Goal: Information Seeking & Learning: Learn about a topic

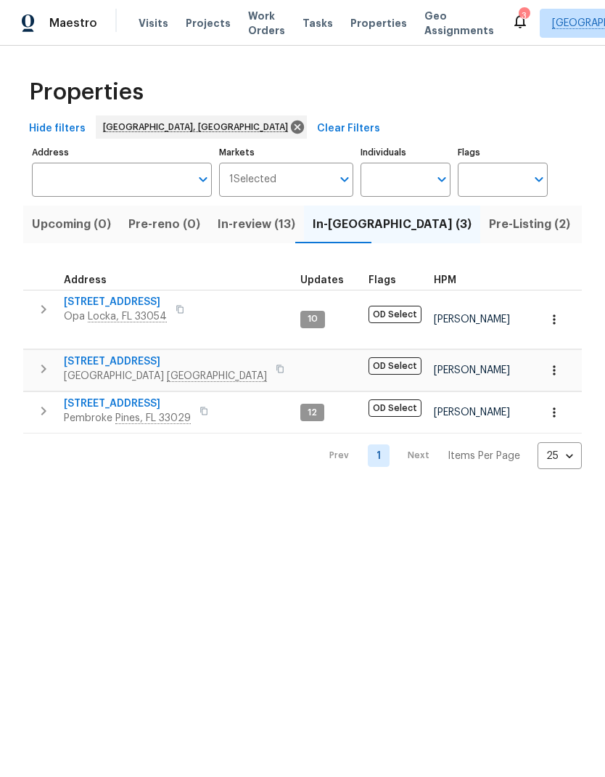
click at [489, 233] on span "Pre-Listing (2)" at bounding box center [529, 224] width 81 height 20
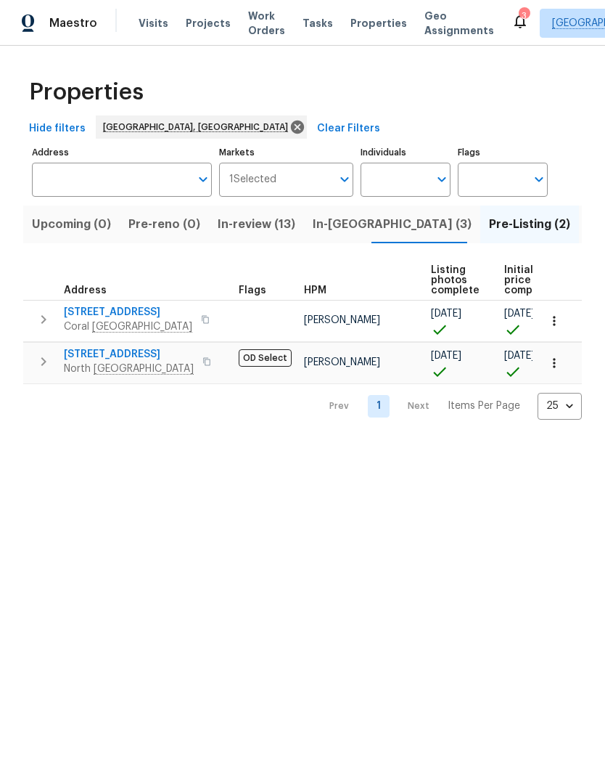
click at [588, 231] on span "Listed (9)" at bounding box center [615, 224] width 55 height 20
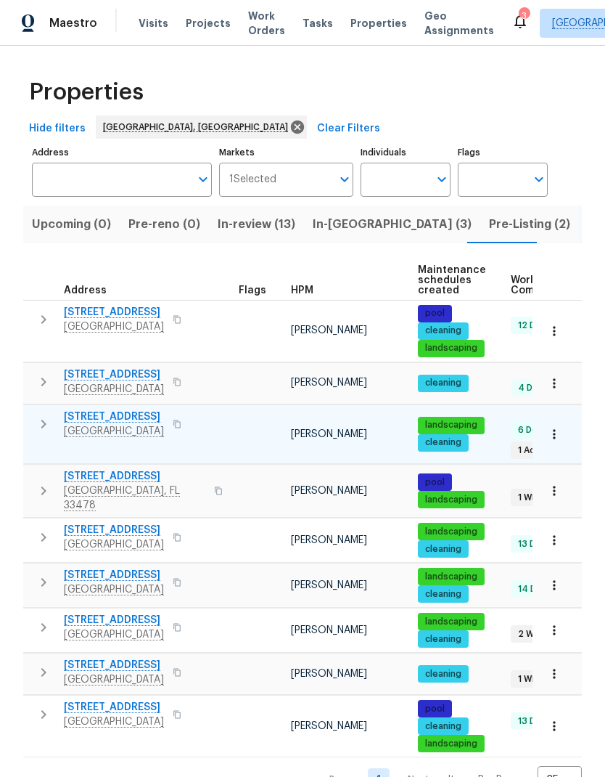
click at [99, 419] on span "[STREET_ADDRESS]" at bounding box center [114, 416] width 100 height 15
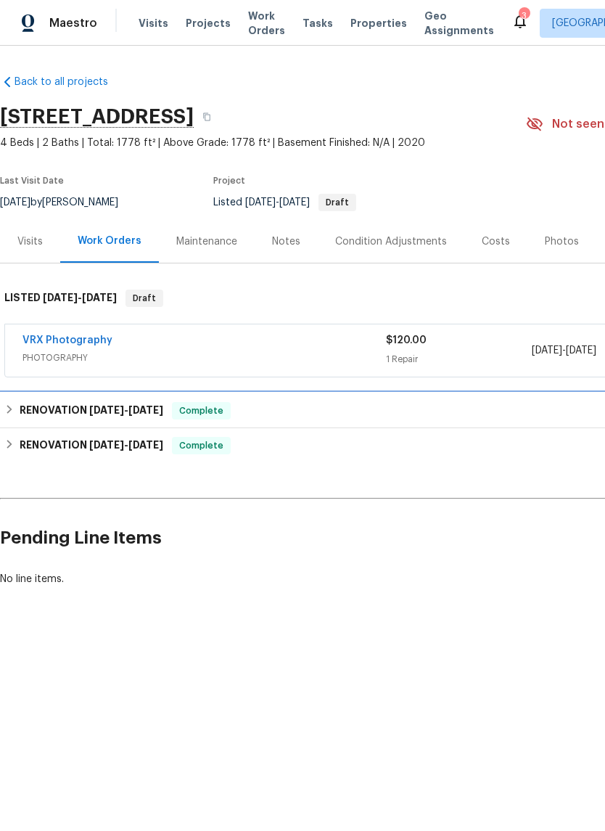
click at [70, 414] on h6 "RENOVATION [DATE] - [DATE]" at bounding box center [92, 410] width 144 height 17
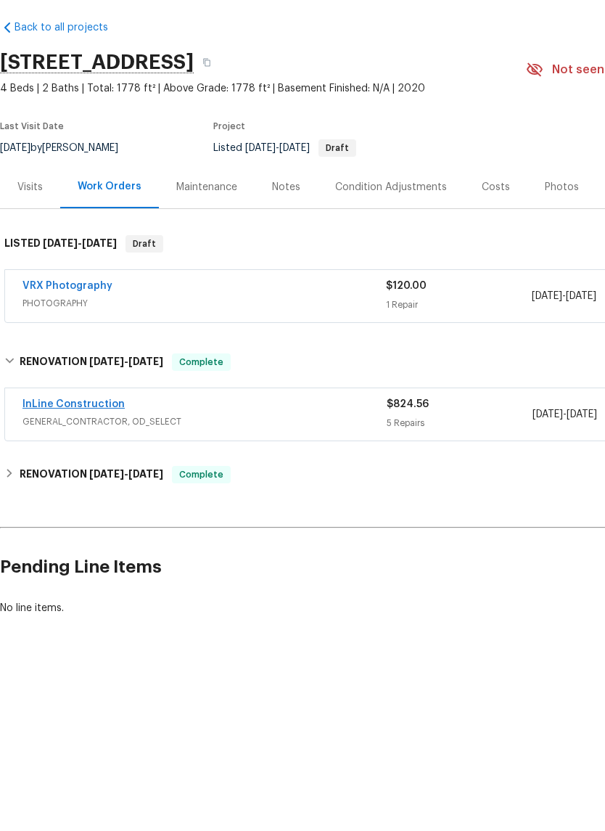
click at [95, 454] on link "InLine Construction" at bounding box center [74, 459] width 102 height 10
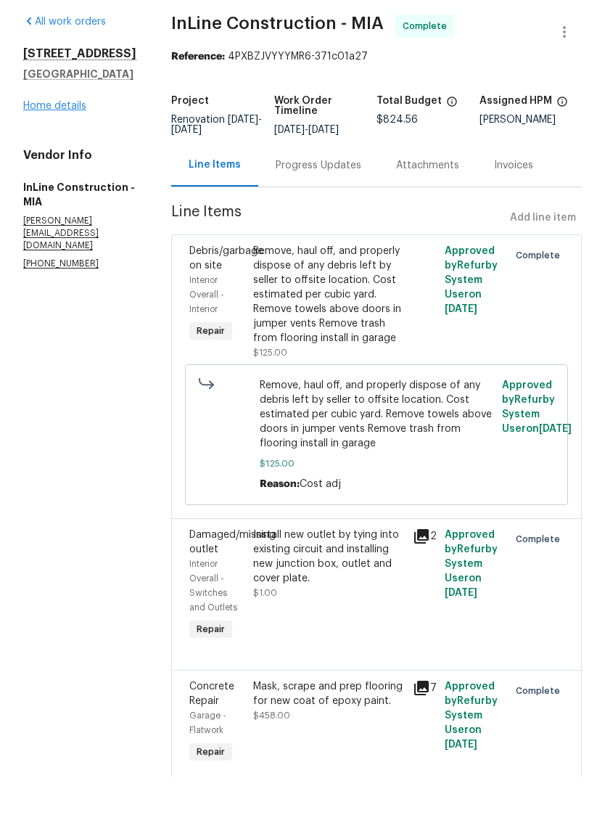
click at [49, 155] on link "Home details" at bounding box center [54, 160] width 63 height 10
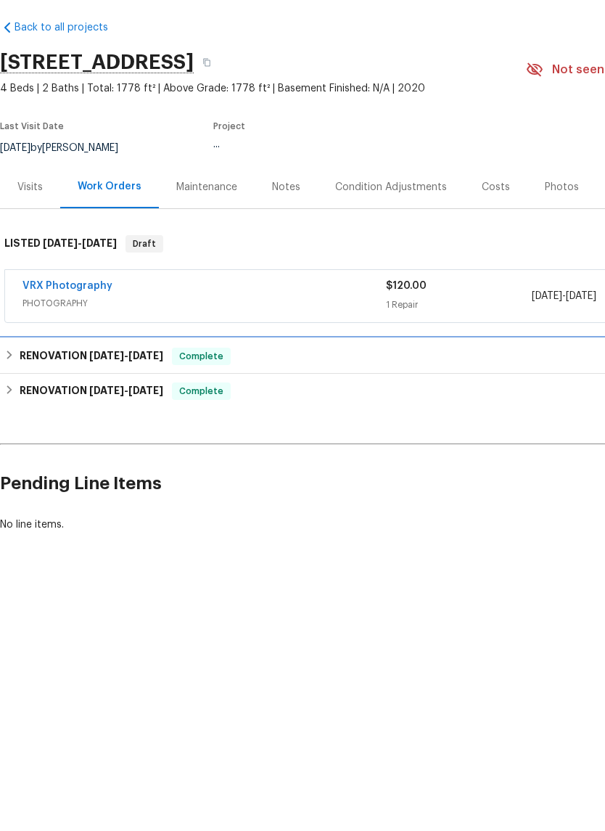
click at [74, 402] on h6 "RENOVATION [DATE] - [DATE]" at bounding box center [92, 410] width 144 height 17
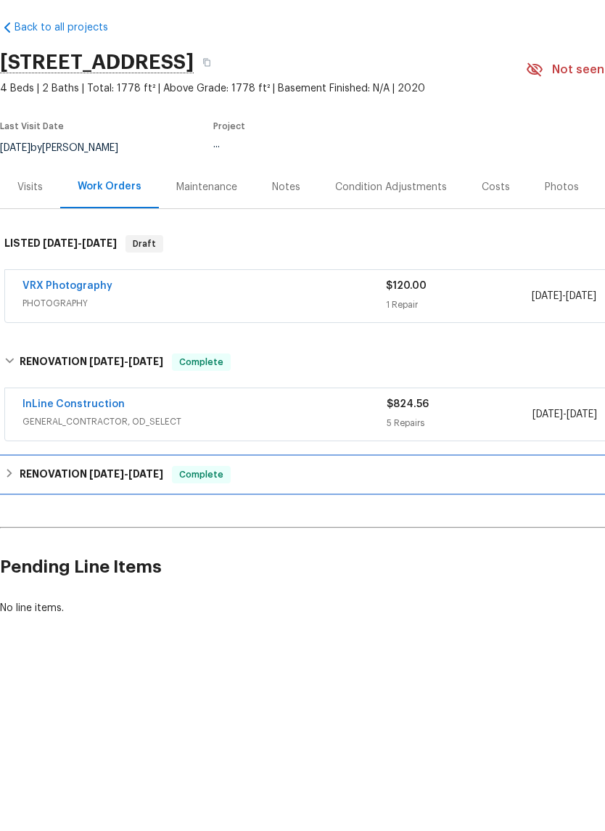
click at [60, 520] on h6 "RENOVATION [DATE] - [DATE]" at bounding box center [92, 528] width 144 height 17
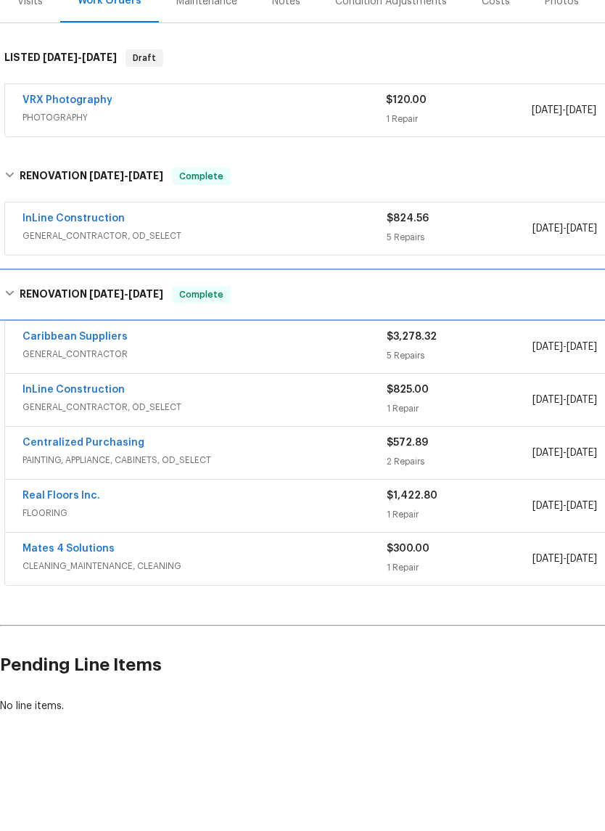
scroll to position [185, 0]
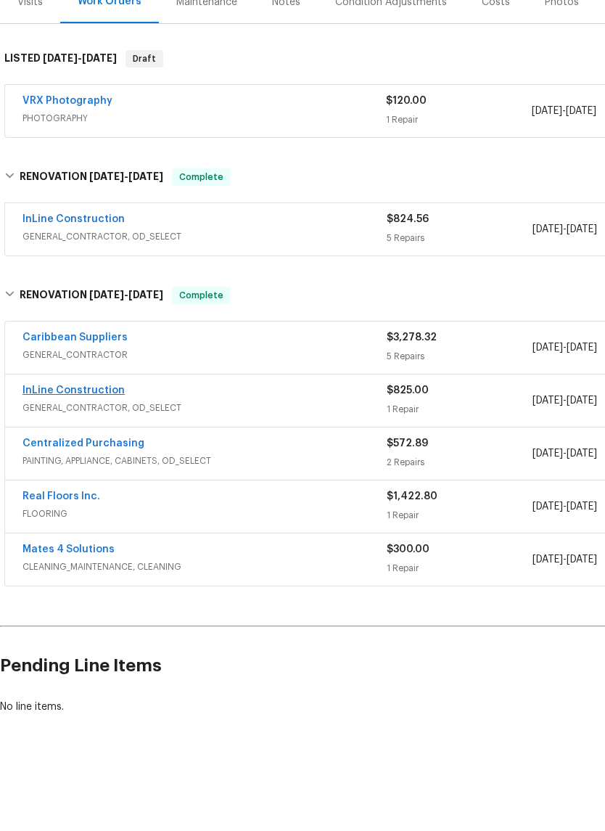
click at [61, 440] on link "InLine Construction" at bounding box center [74, 445] width 102 height 10
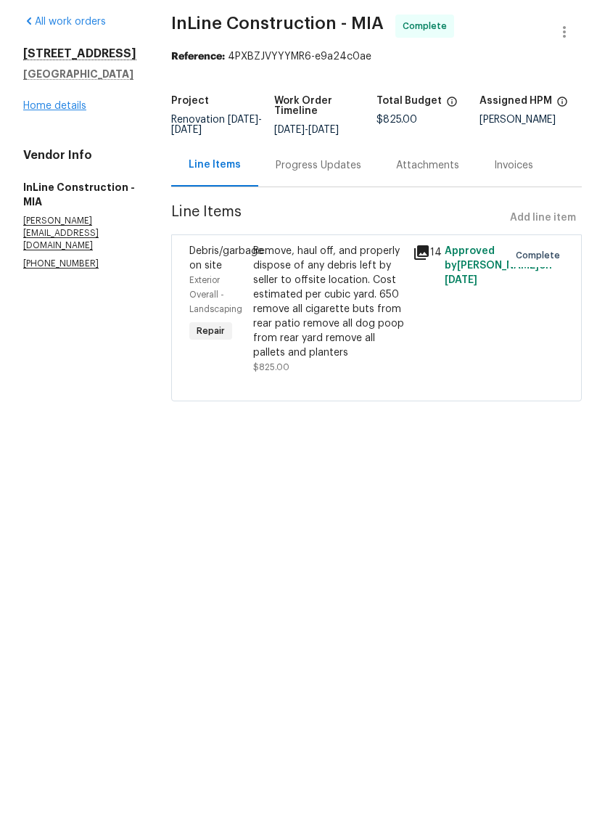
click at [41, 155] on link "Home details" at bounding box center [54, 160] width 63 height 10
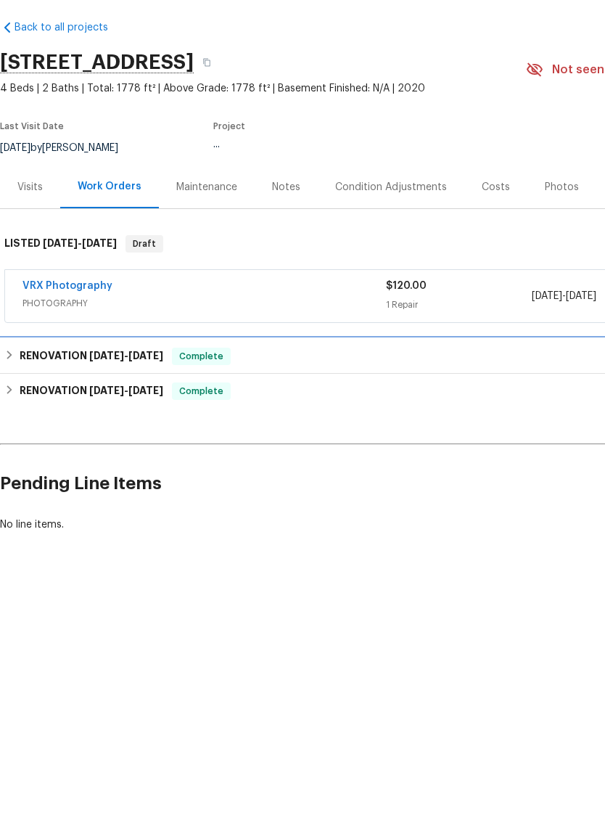
click at [70, 402] on h6 "RENOVATION [DATE] - [DATE]" at bounding box center [92, 410] width 144 height 17
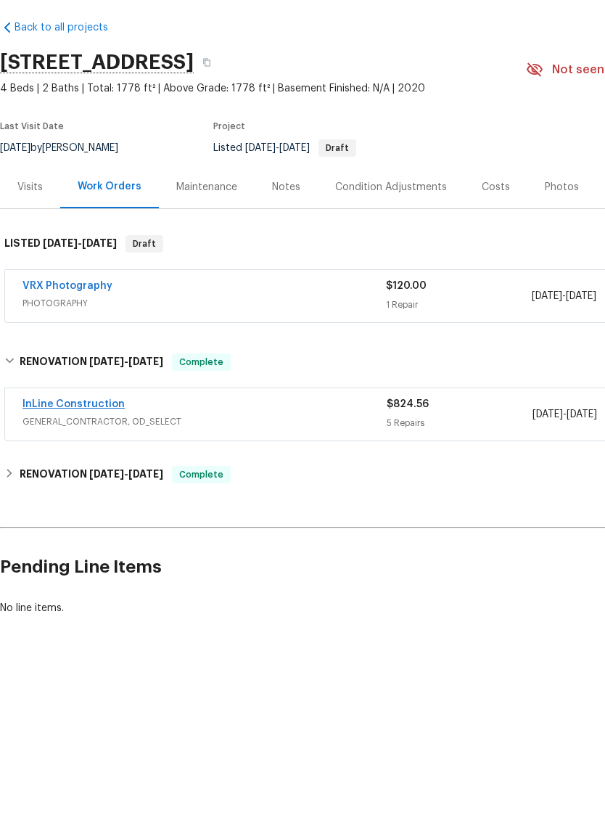
click at [69, 454] on link "InLine Construction" at bounding box center [74, 459] width 102 height 10
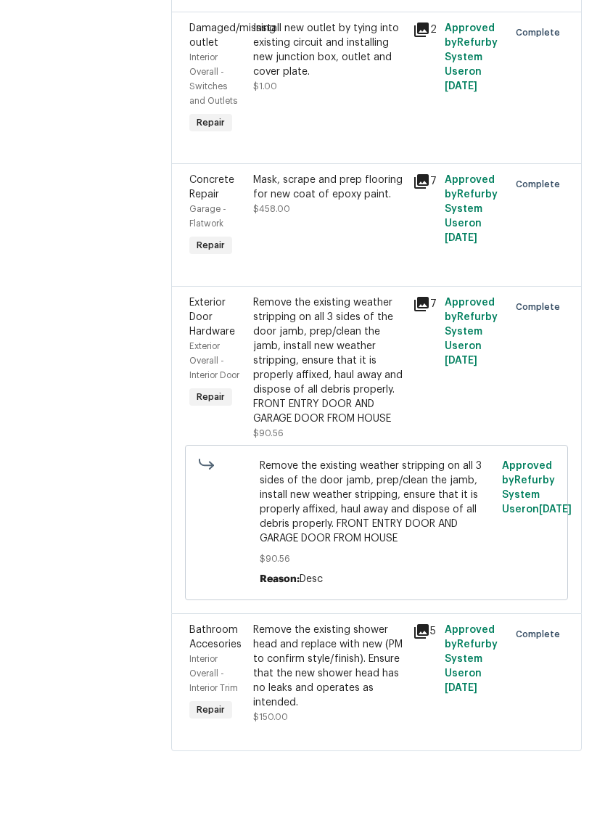
scroll to position [506, 0]
click at [429, 679] on icon at bounding box center [422, 686] width 15 height 15
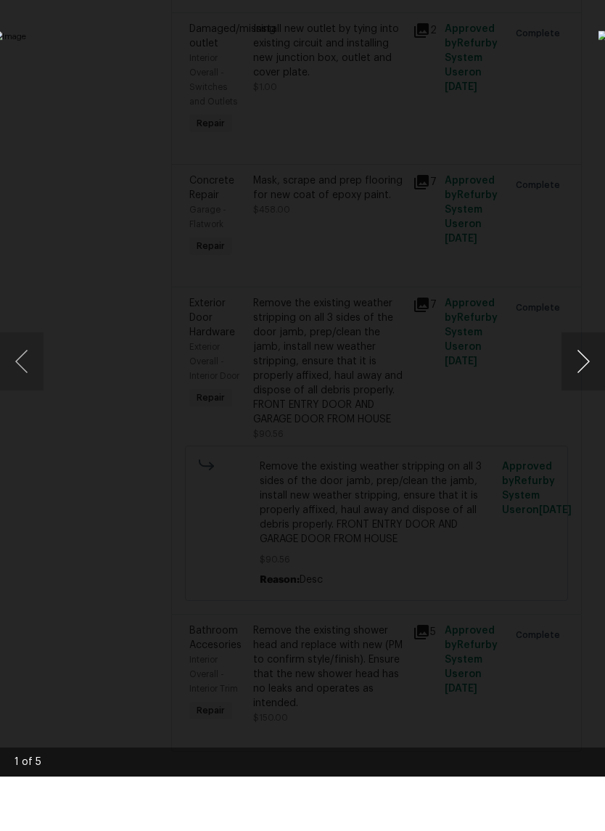
click at [586, 387] on button "Next image" at bounding box center [584, 416] width 44 height 58
click at [565, 387] on button "Next image" at bounding box center [584, 416] width 44 height 58
click at [475, 489] on img "Lightbox" at bounding box center [233, 415] width 481 height 661
click at [475, 327] on img "Lightbox" at bounding box center [233, 415] width 481 height 661
click at [554, 57] on div "Lightbox" at bounding box center [302, 415] width 605 height 831
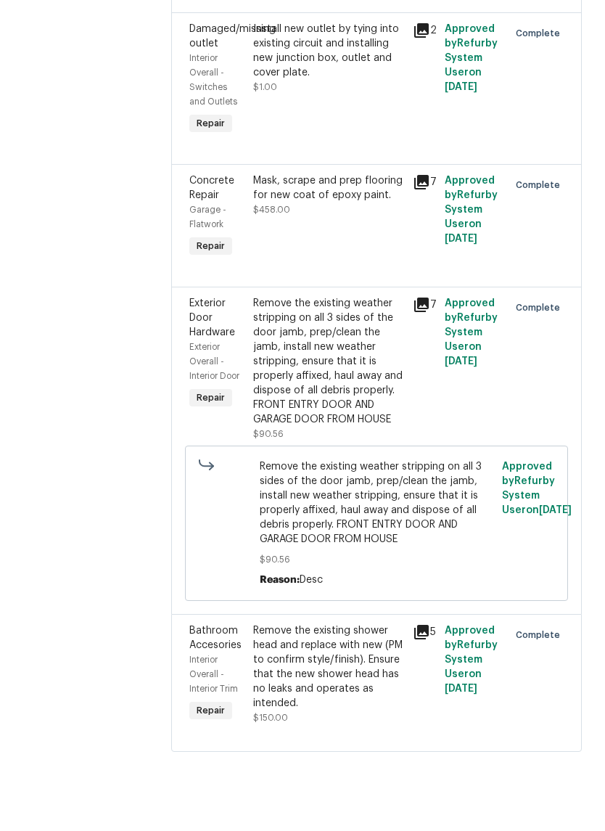
click at [362, 678] on div "Remove the existing shower head and replace with new (PM to confirm style/finis…" at bounding box center [328, 721] width 151 height 87
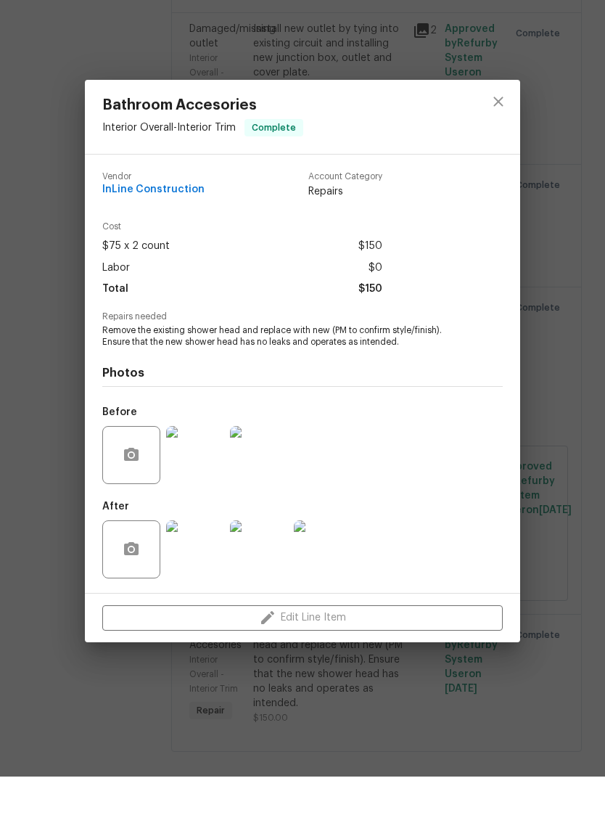
click at [203, 481] on img at bounding box center [195, 510] width 58 height 58
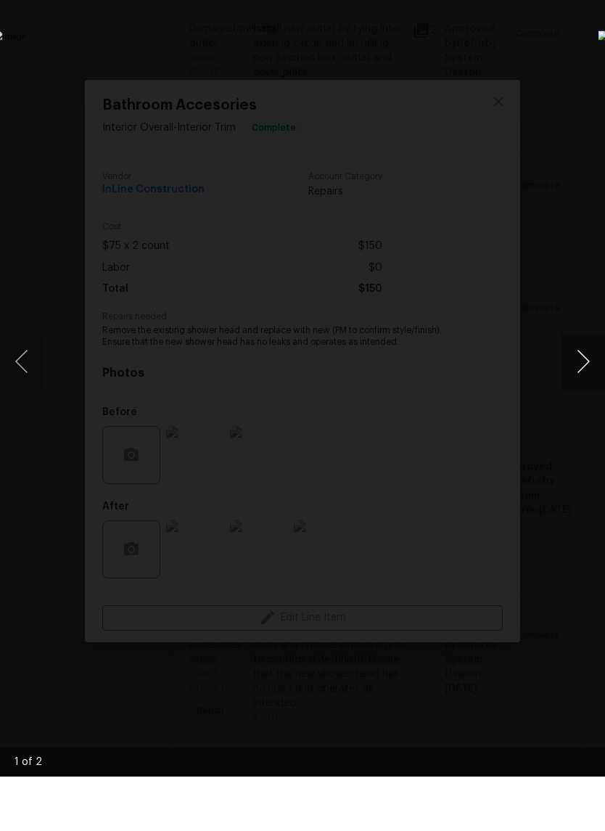
click at [579, 387] on button "Next image" at bounding box center [584, 416] width 44 height 58
click at [475, 372] on img "Lightbox" at bounding box center [233, 415] width 481 height 661
click at [586, 387] on button "Next image" at bounding box center [584, 416] width 44 height 58
click at [564, 387] on button "Next image" at bounding box center [584, 416] width 44 height 58
click at [538, 97] on div "Lightbox" at bounding box center [302, 415] width 605 height 831
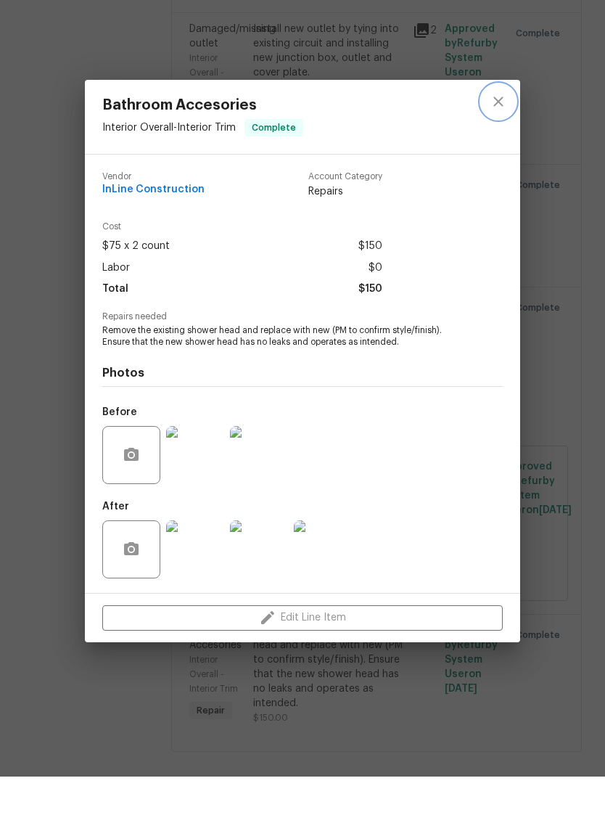
click at [493, 147] on icon "close" at bounding box center [498, 155] width 17 height 17
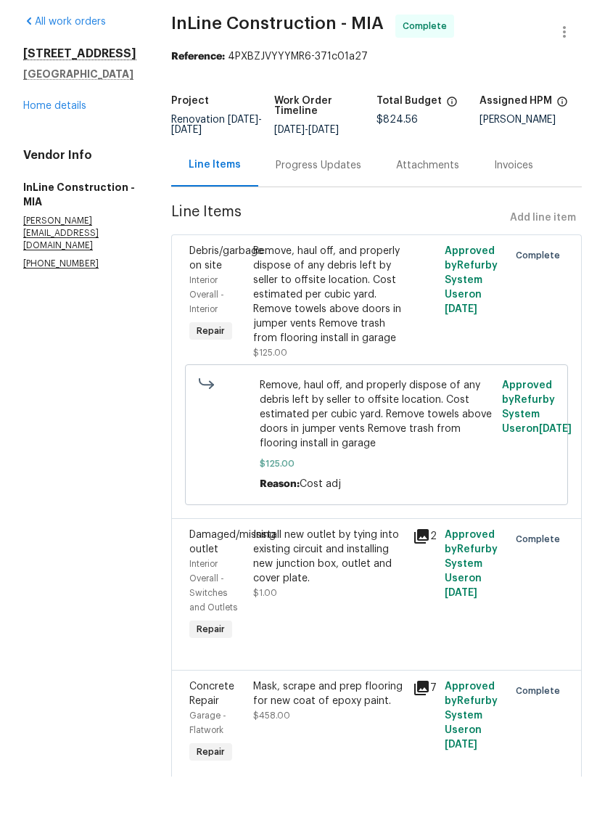
scroll to position [0, 0]
click at [339, 298] on div "Remove, haul off, and properly dispose of any debris left by seller to offsite …" at bounding box center [328, 349] width 151 height 102
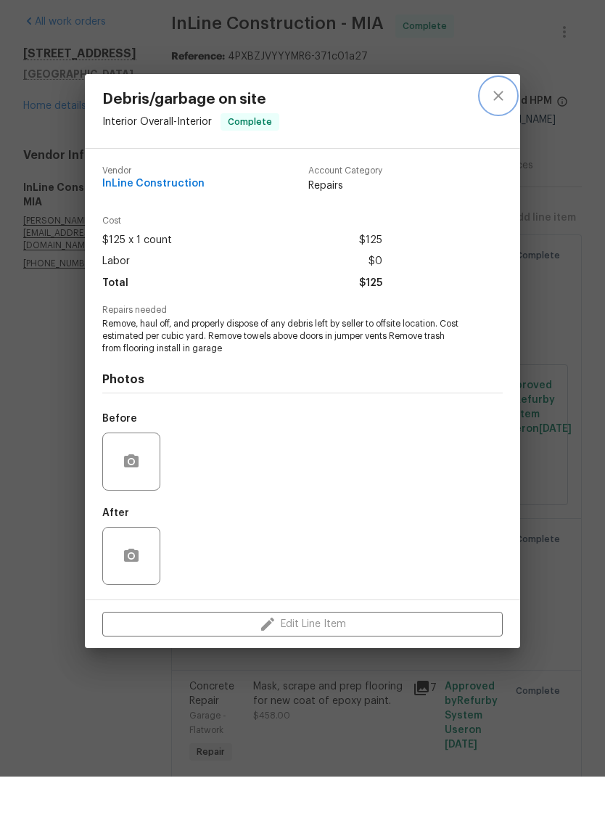
click at [496, 142] on icon "close" at bounding box center [498, 150] width 17 height 17
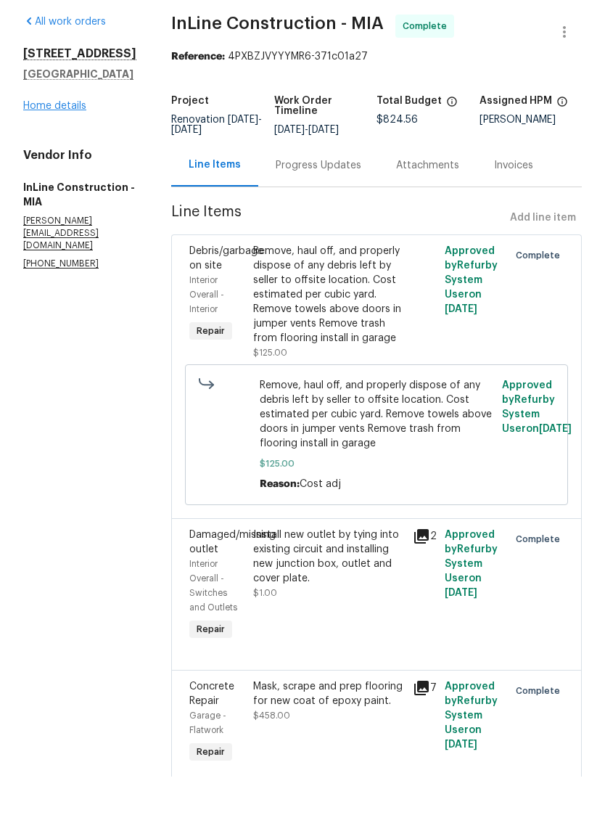
click at [70, 155] on link "Home details" at bounding box center [54, 160] width 63 height 10
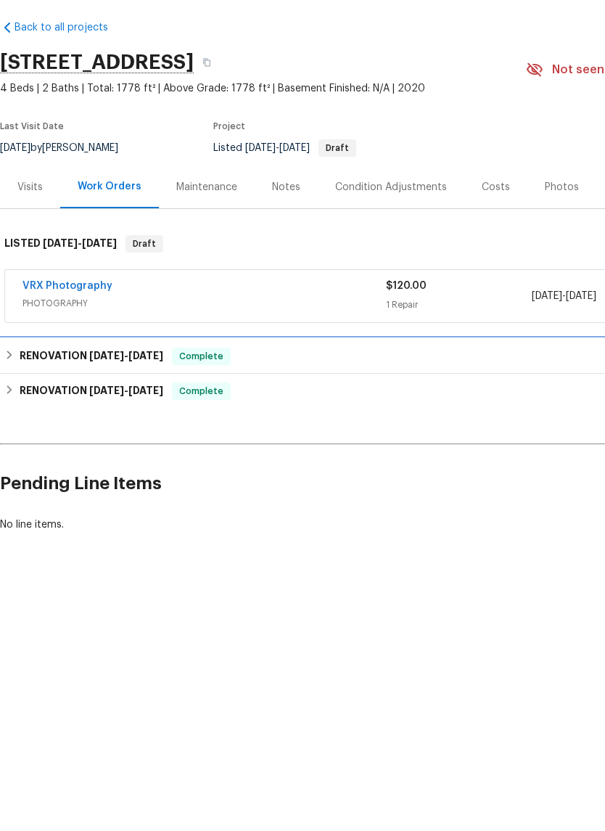
click at [163, 405] on span "[DATE]" at bounding box center [145, 410] width 35 height 10
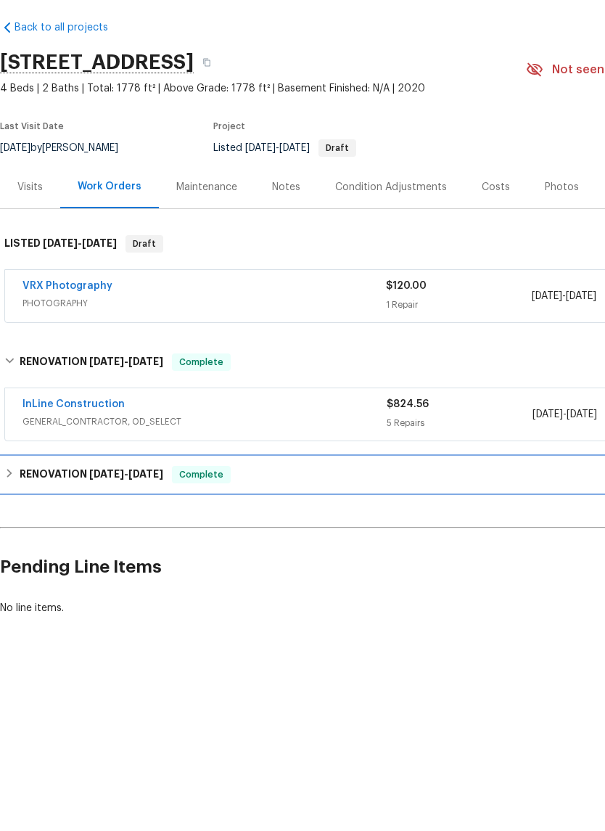
click at [121, 520] on h6 "RENOVATION [DATE] - [DATE]" at bounding box center [92, 528] width 144 height 17
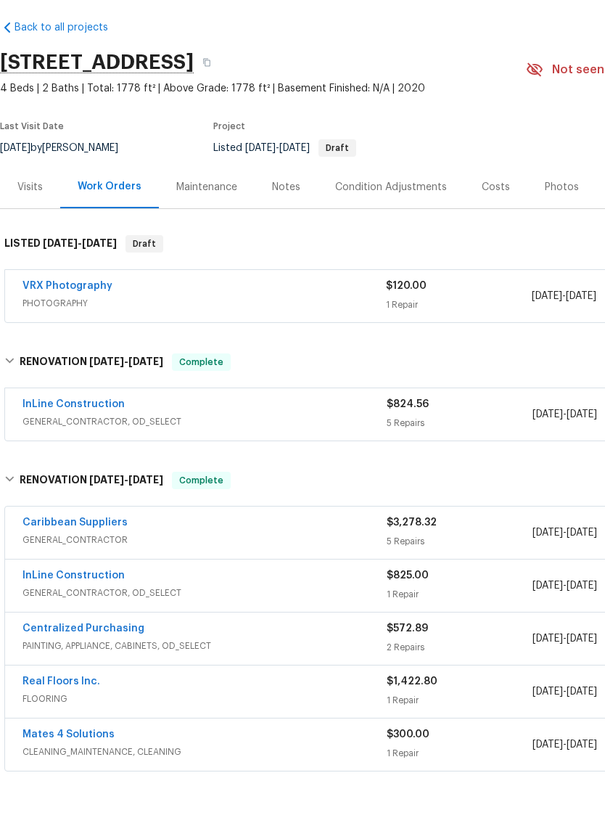
click at [158, 452] on div "InLine Construction" at bounding box center [205, 460] width 364 height 17
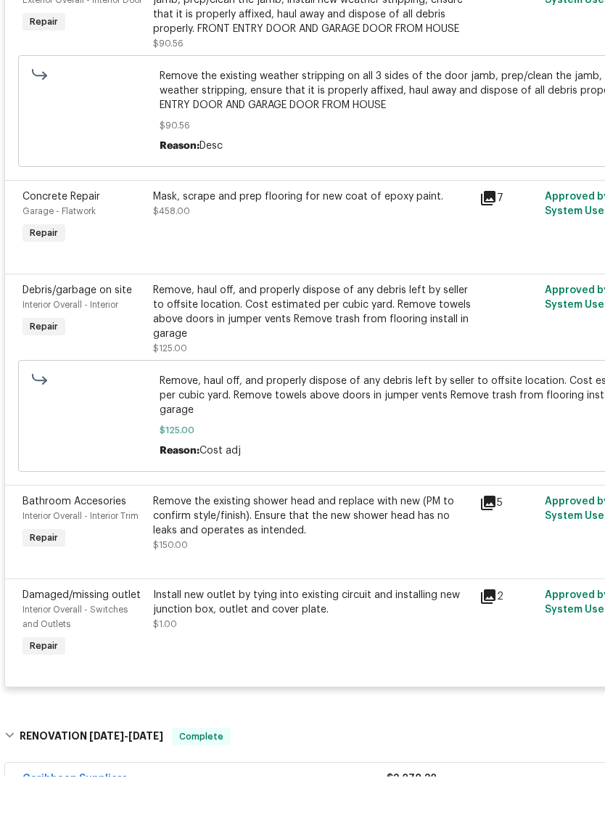
scroll to position [510, 0]
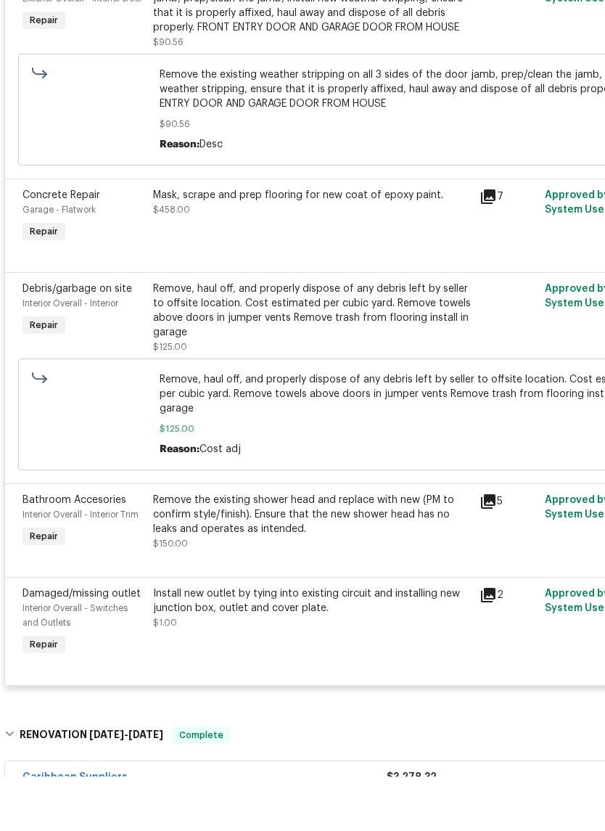
click at [326, 242] on div "Mask, scrape and prep flooring for new coat of epoxy paint." at bounding box center [312, 249] width 318 height 15
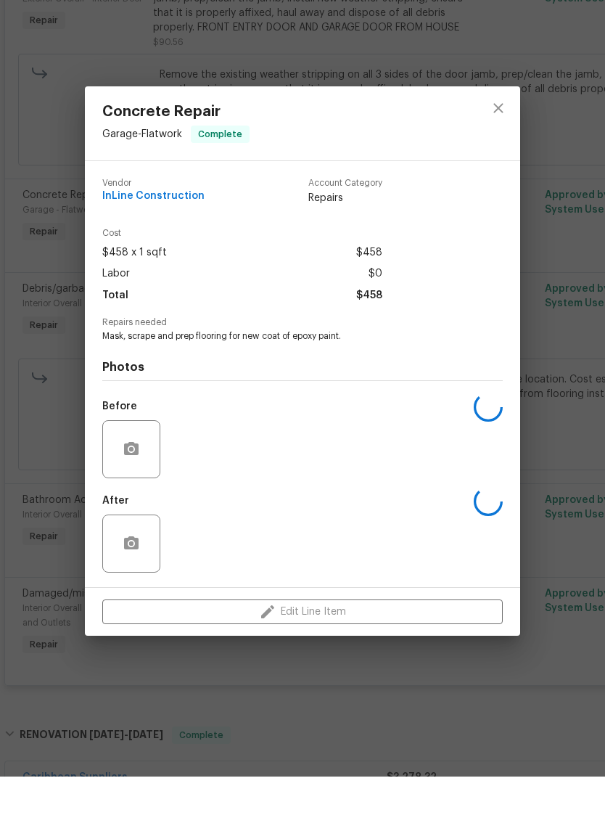
click at [475, 141] on div "Concrete Repair Garage - Flatwork Complete" at bounding box center [303, 178] width 436 height 74
click at [494, 154] on icon "close" at bounding box center [498, 162] width 17 height 17
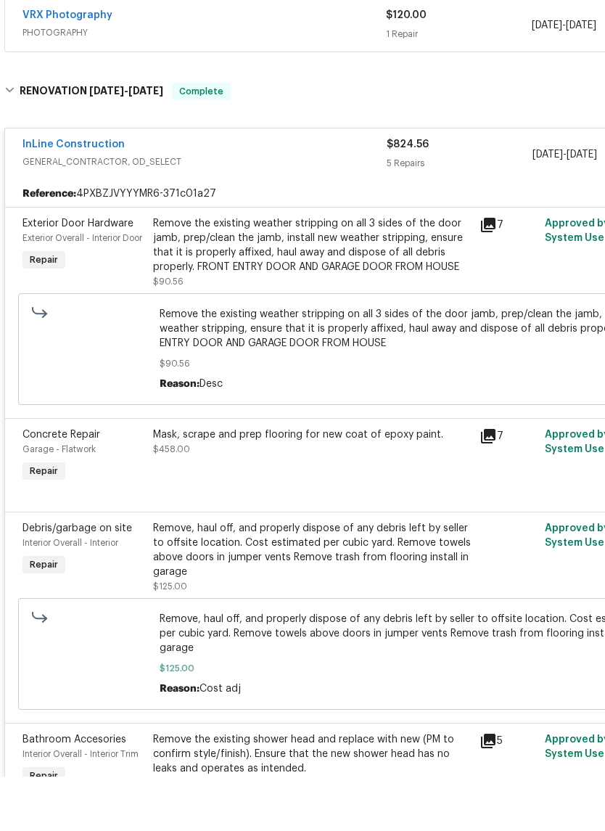
scroll to position [272, 0]
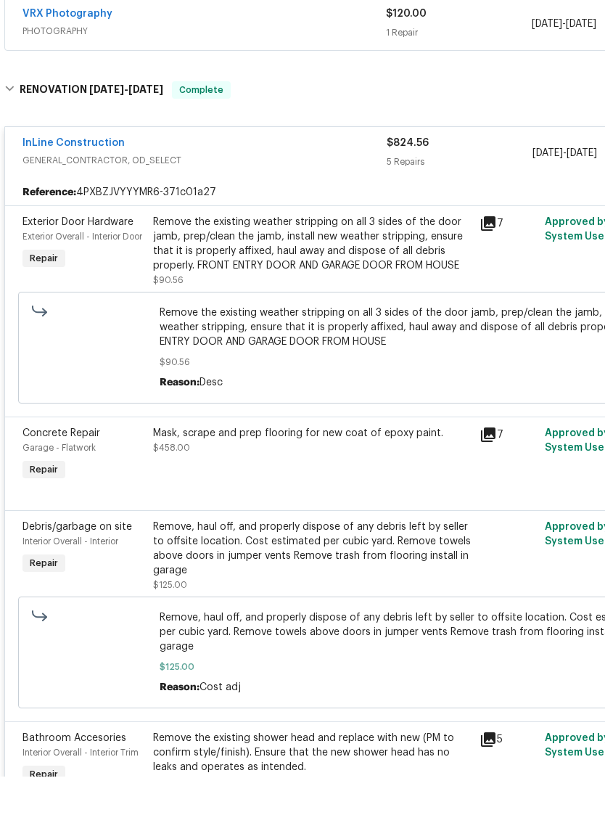
click at [317, 190] on div "InLine Construction" at bounding box center [205, 198] width 364 height 17
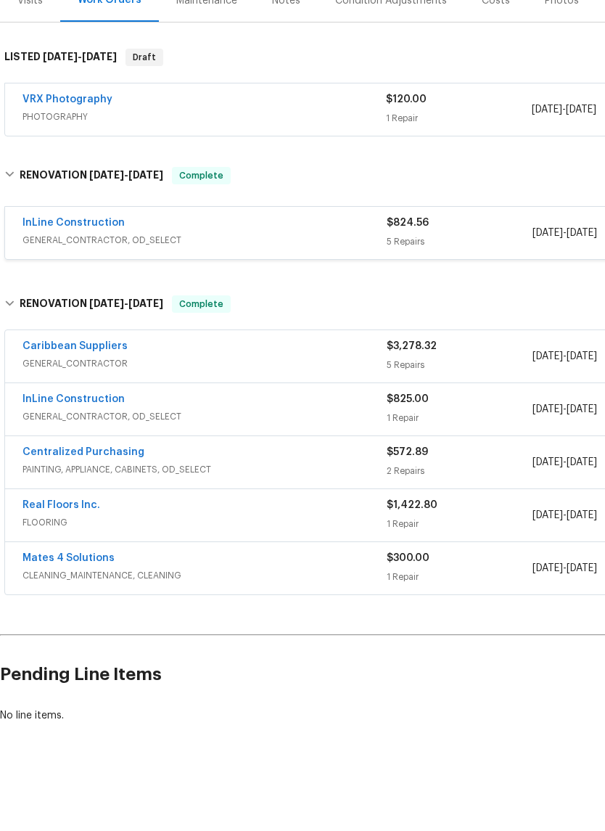
scroll to position [185, 0]
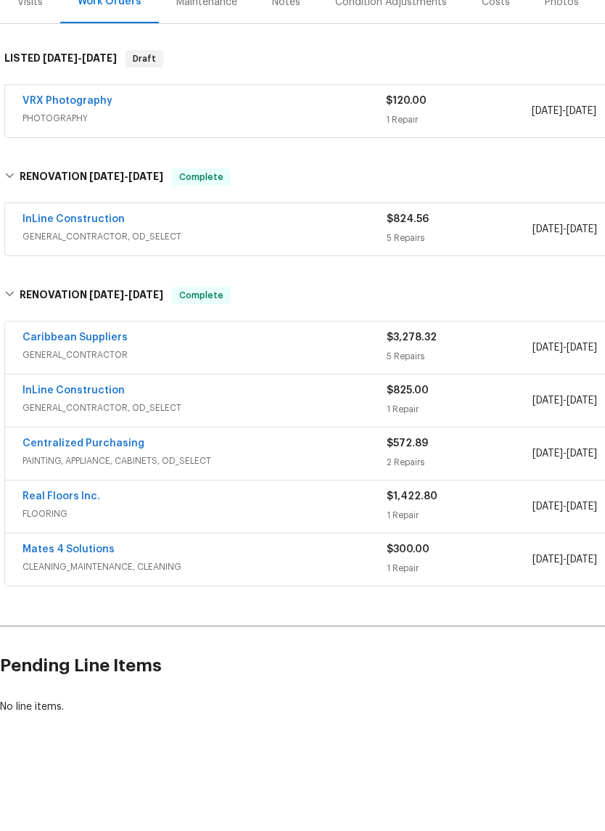
click at [316, 266] on div "InLine Construction" at bounding box center [205, 274] width 364 height 17
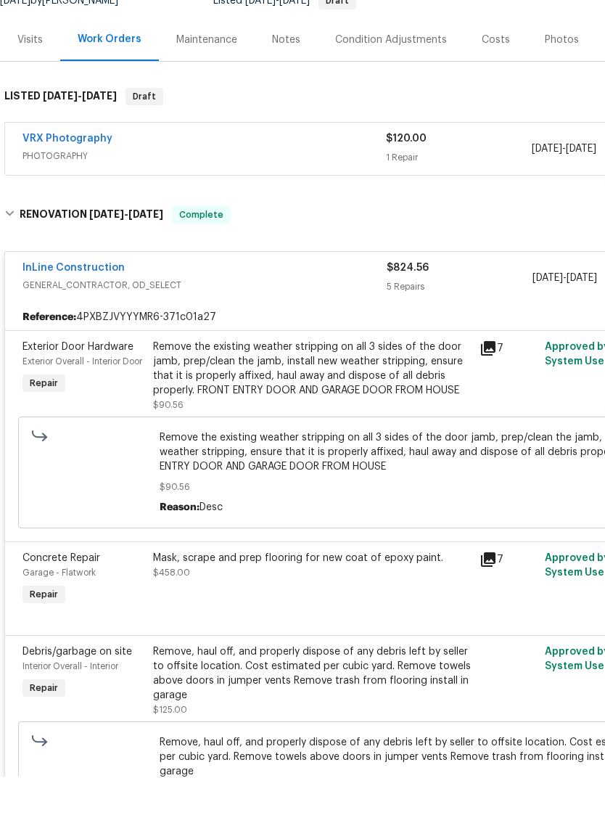
scroll to position [147, 0]
click at [263, 333] on span "GENERAL_CONTRACTOR, OD_SELECT" at bounding box center [205, 340] width 364 height 15
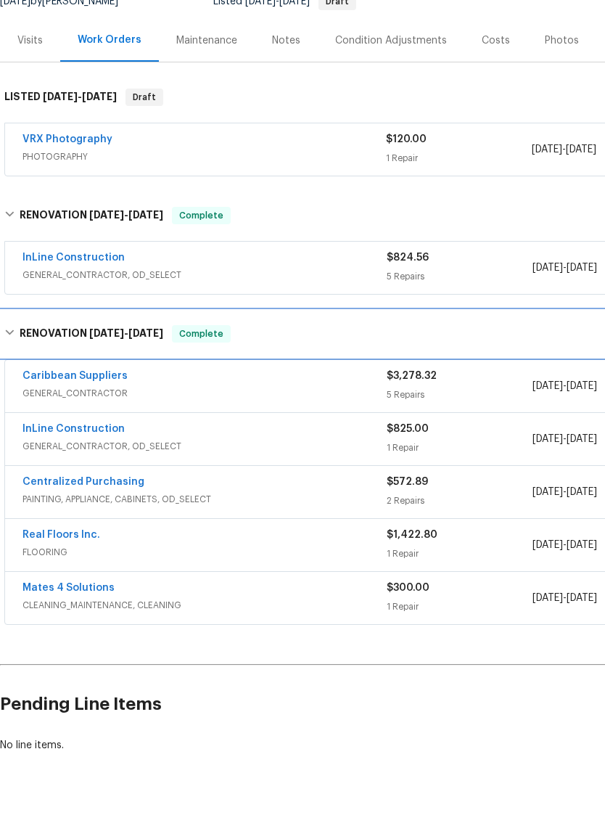
click at [27, 380] on h6 "RENOVATION [DATE] - [DATE]" at bounding box center [92, 388] width 144 height 17
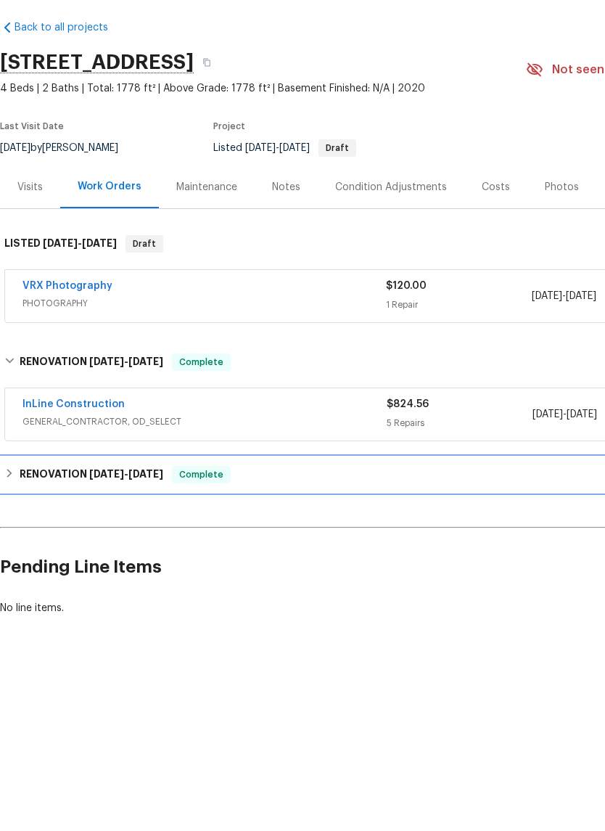
click at [26, 520] on h6 "RENOVATION [DATE] - [DATE]" at bounding box center [92, 528] width 144 height 17
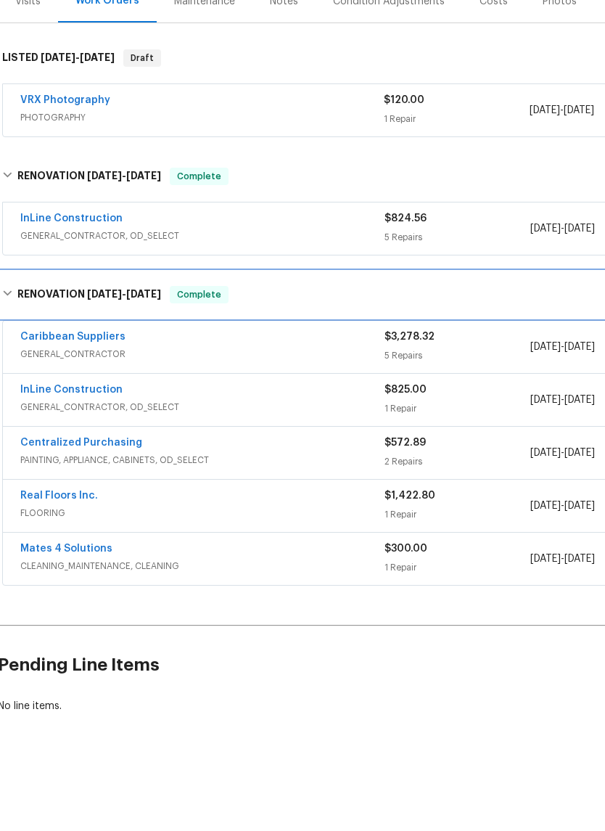
scroll to position [185, 2]
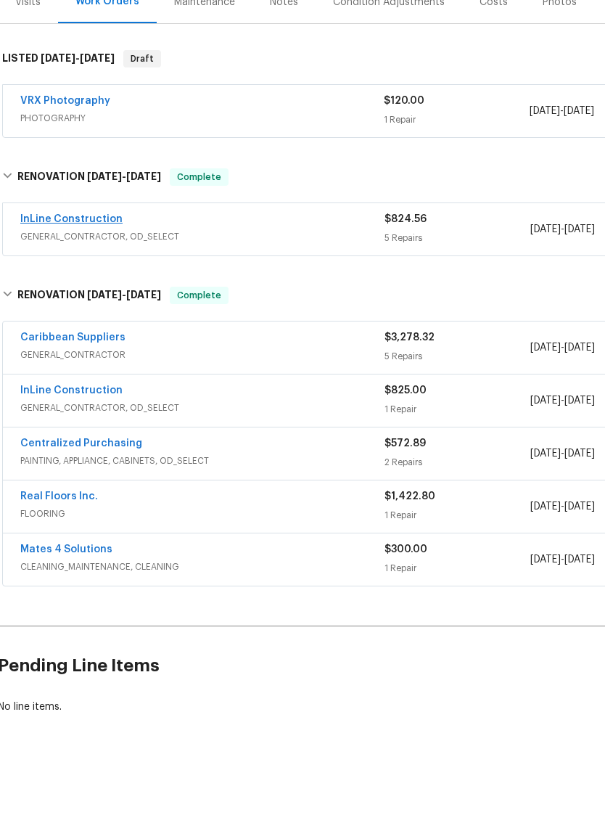
click at [101, 269] on link "InLine Construction" at bounding box center [71, 274] width 102 height 10
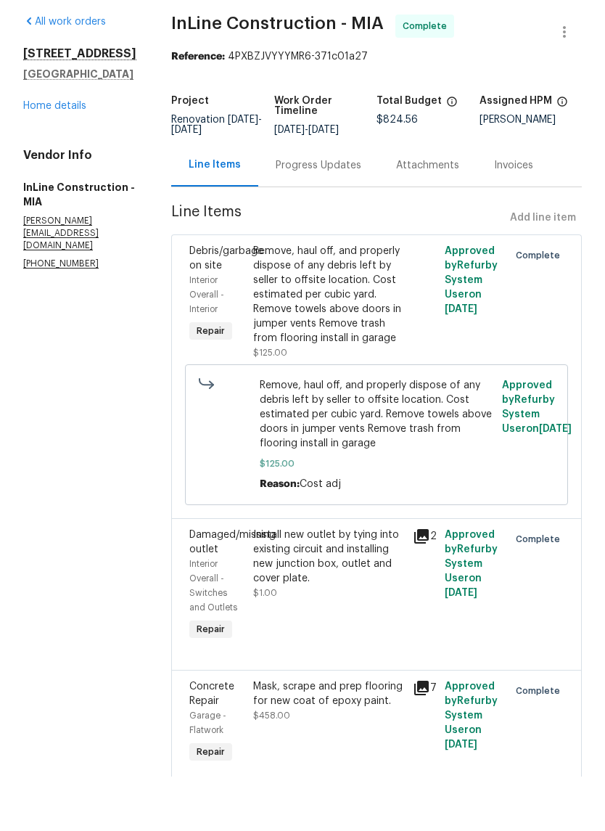
click at [351, 335] on div "Remove, haul off, and properly dispose of any debris left by seller to offsite …" at bounding box center [328, 349] width 151 height 102
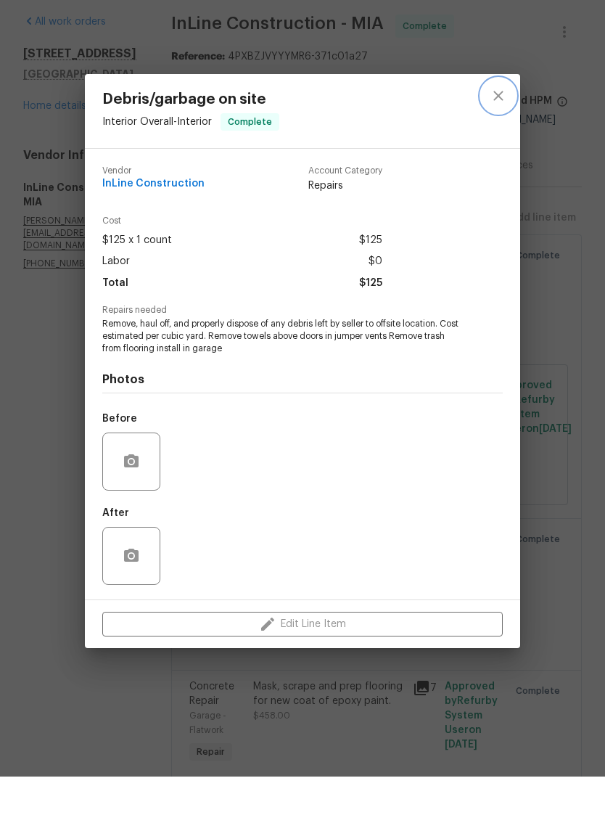
click at [494, 142] on icon "close" at bounding box center [498, 150] width 17 height 17
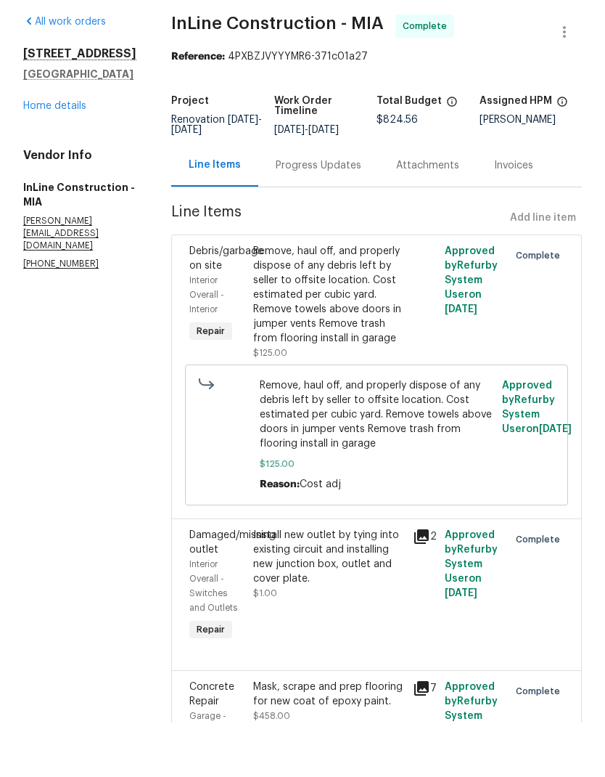
scroll to position [54, 0]
